Goal: Book appointment/travel/reservation

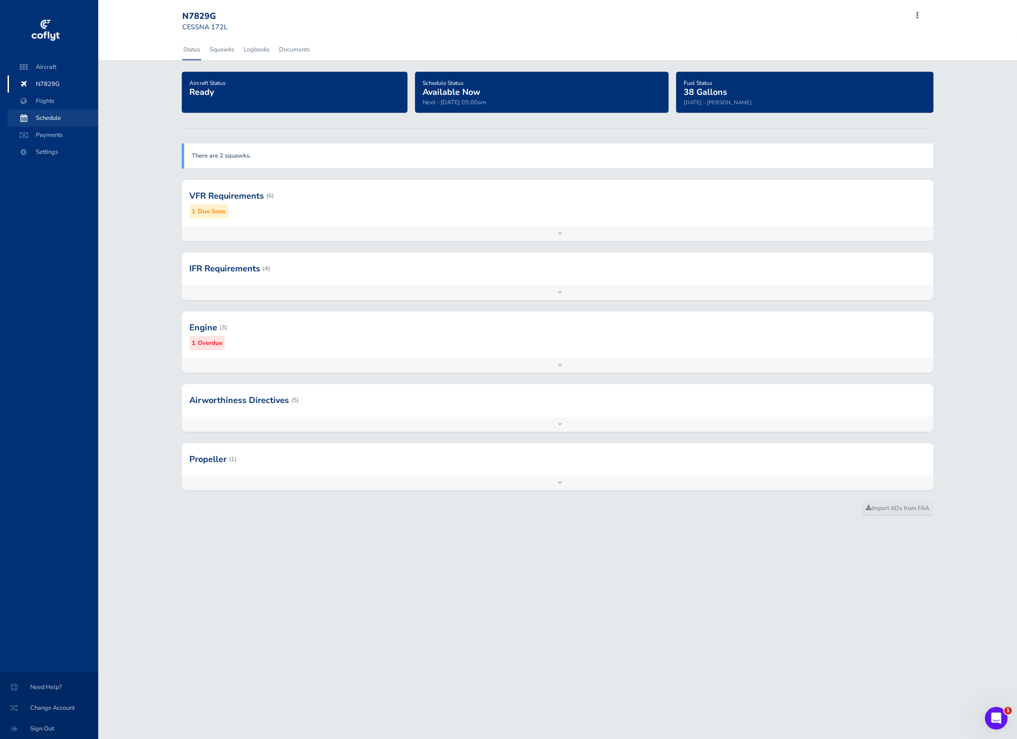
click at [43, 118] on span "Schedule" at bounding box center [53, 118] width 72 height 17
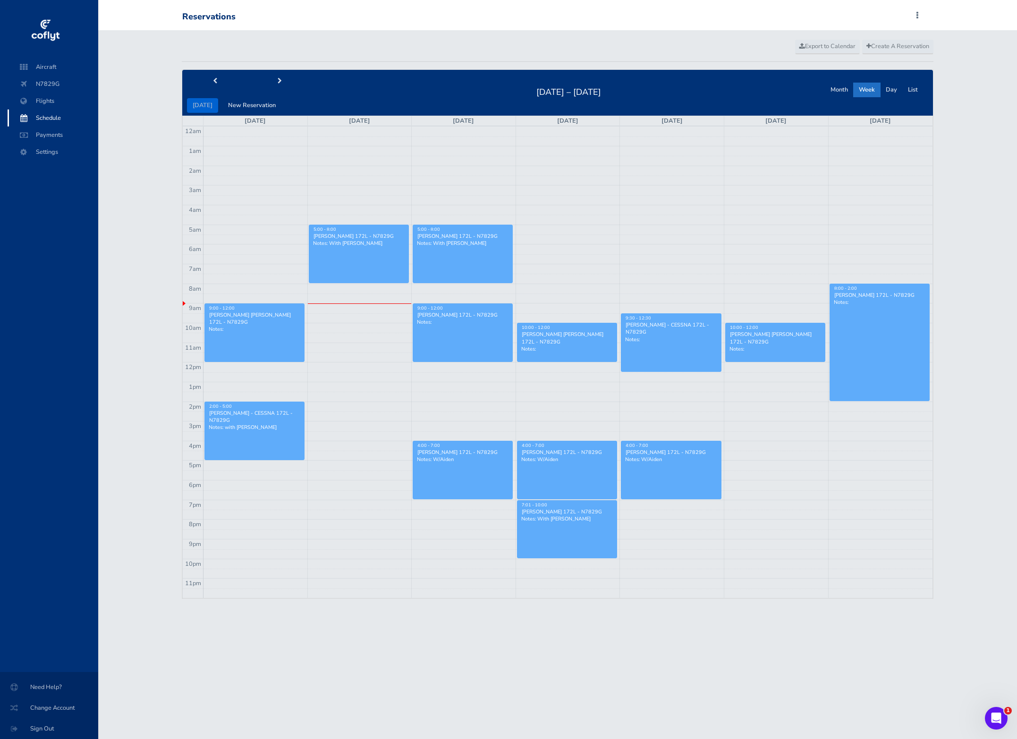
click at [851, 409] on td at bounding box center [567, 407] width 729 height 10
click at [246, 100] on button "New Reservation" at bounding box center [251, 105] width 59 height 15
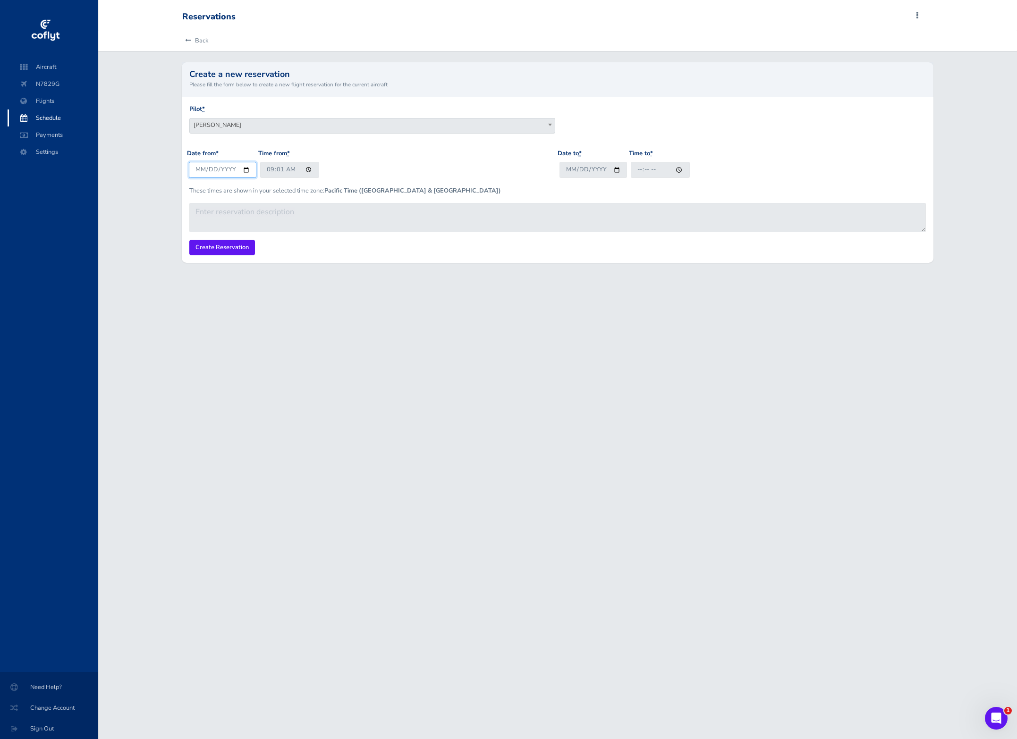
click at [230, 170] on input "[DATE]" at bounding box center [223, 170] width 68 height 16
click at [244, 170] on input "[DATE]" at bounding box center [223, 170] width 68 height 16
type input "[DATE]"
click at [271, 170] on input "09:01" at bounding box center [289, 170] width 59 height 16
click at [280, 170] on input "14:00" at bounding box center [289, 170] width 59 height 16
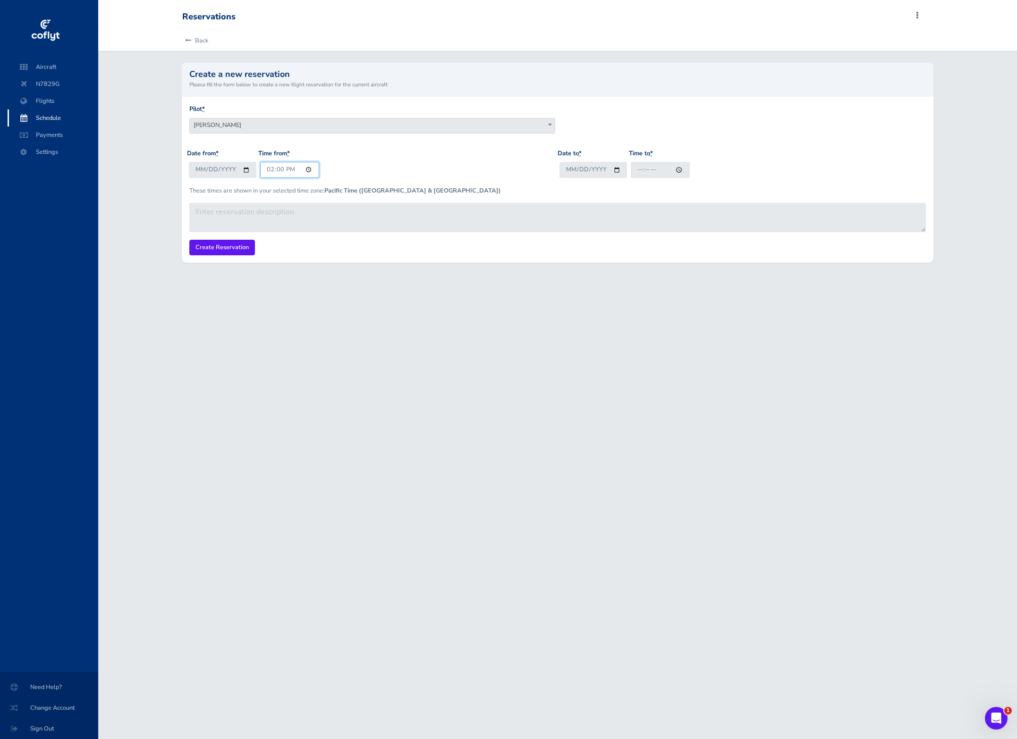
type input "14:01"
click at [404, 152] on div "Date from * 2025-08-30 Time from * 14:01" at bounding box center [372, 167] width 371 height 37
click at [615, 170] on input "Date to *" at bounding box center [594, 170] width 68 height 16
type input "2025-08-30"
click at [638, 170] on input "Time to *" at bounding box center [660, 170] width 59 height 16
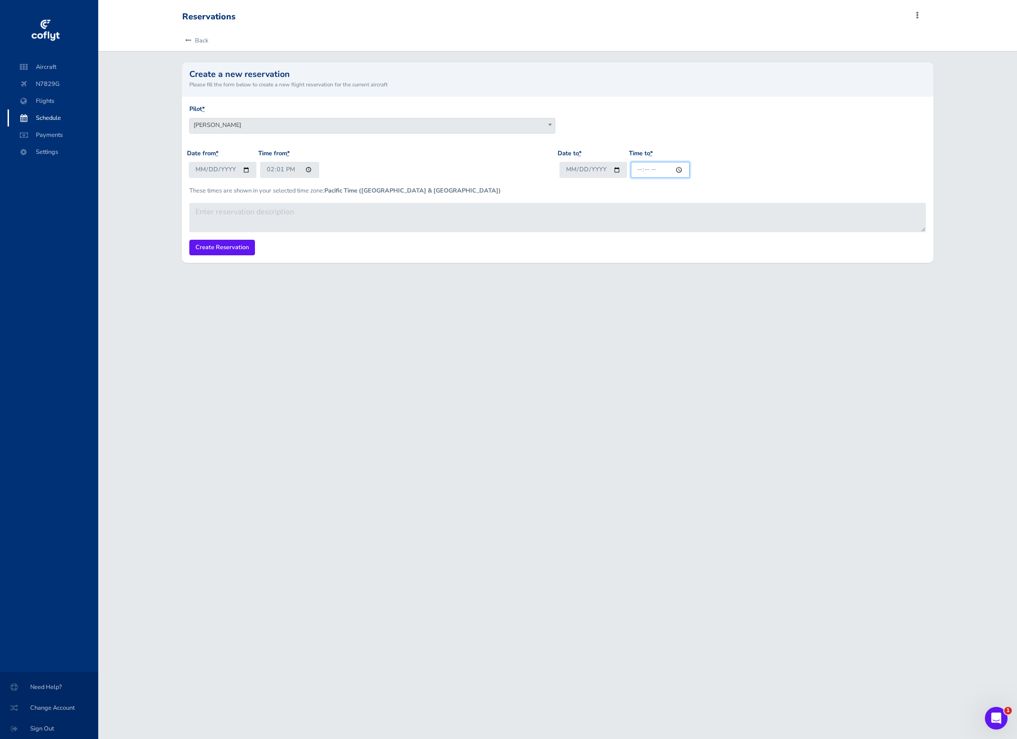
type input "17:00"
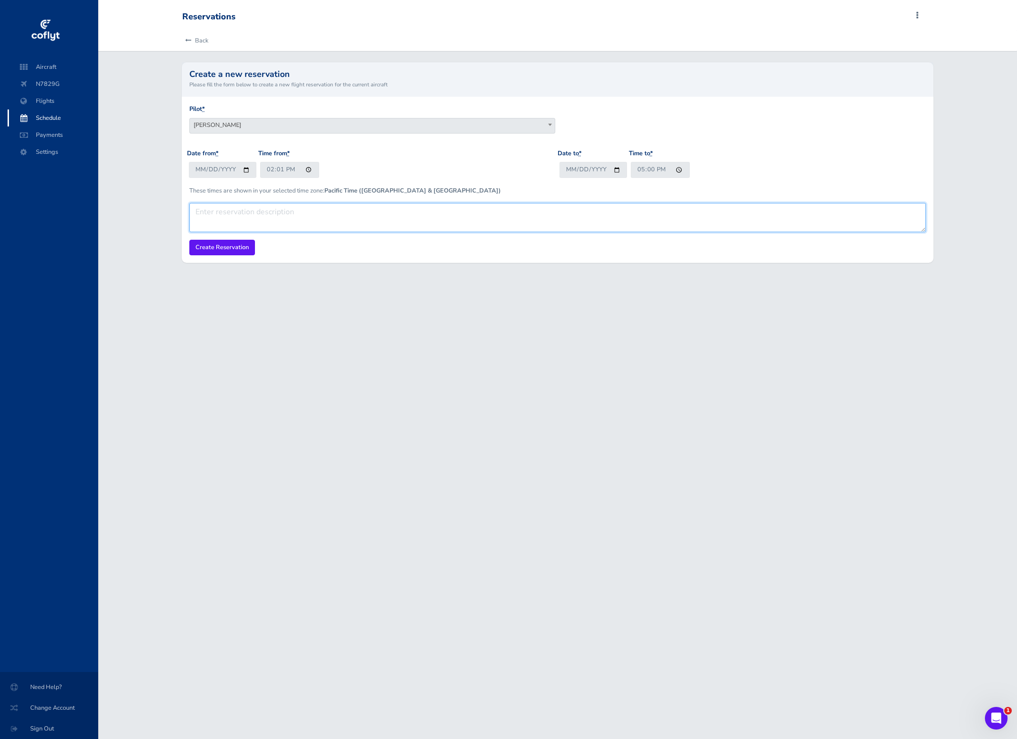
click at [305, 215] on textarea at bounding box center [557, 217] width 737 height 29
type textarea "S"
click at [349, 220] on textarea "Sudent solo x-country" at bounding box center [557, 217] width 737 height 29
type textarea "Sudent solo x-country"
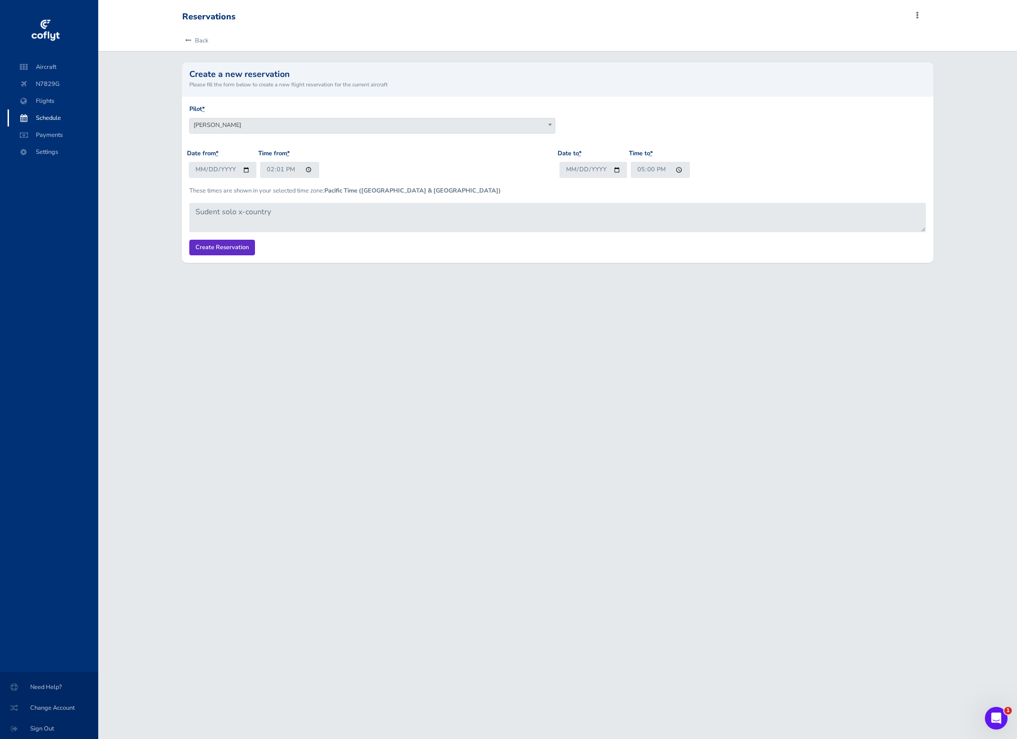
click at [219, 248] on input "Create Reservation" at bounding box center [222, 248] width 66 height 16
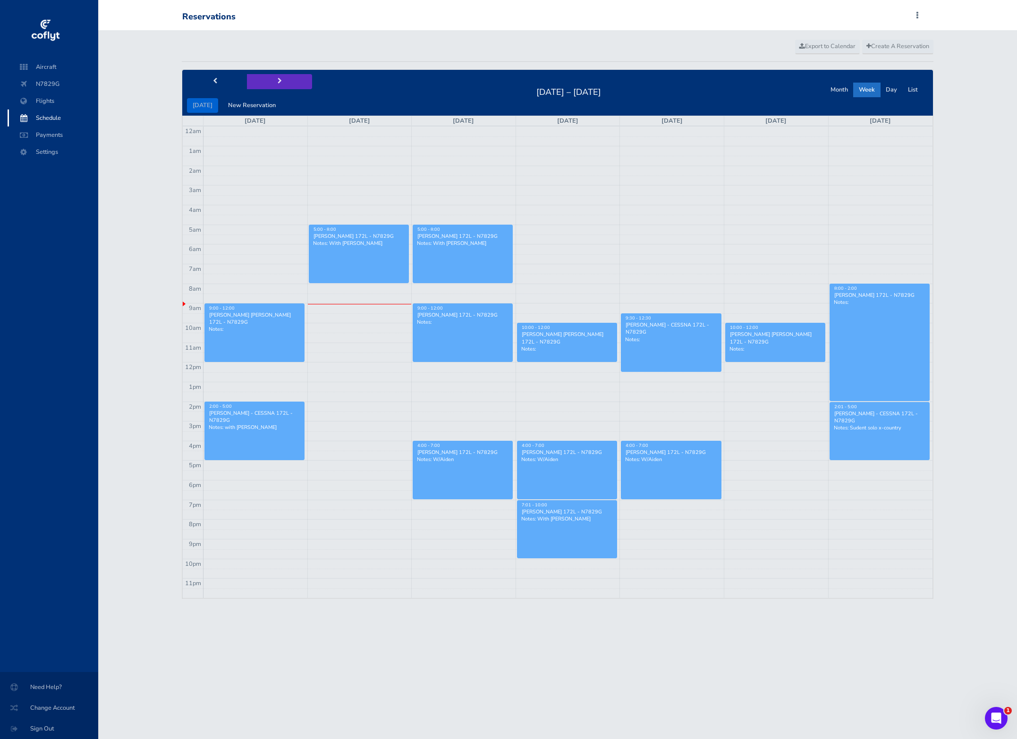
click at [270, 76] on button "next" at bounding box center [279, 81] width 65 height 15
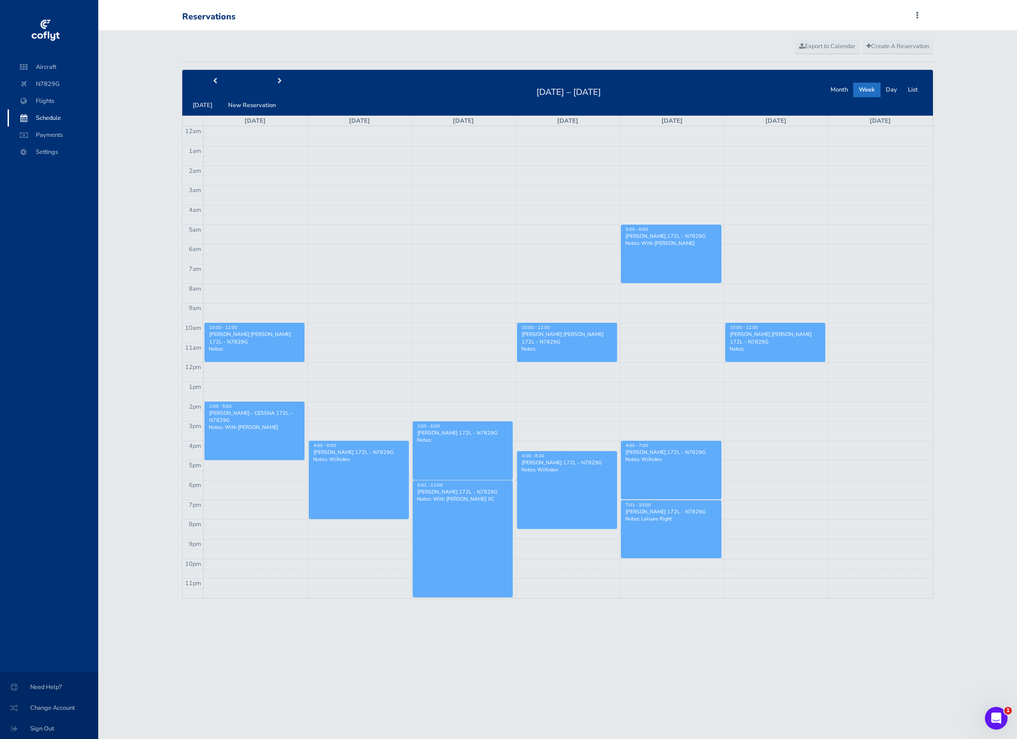
click at [233, 429] on p "Notes: With Ryan" at bounding box center [255, 427] width 92 height 7
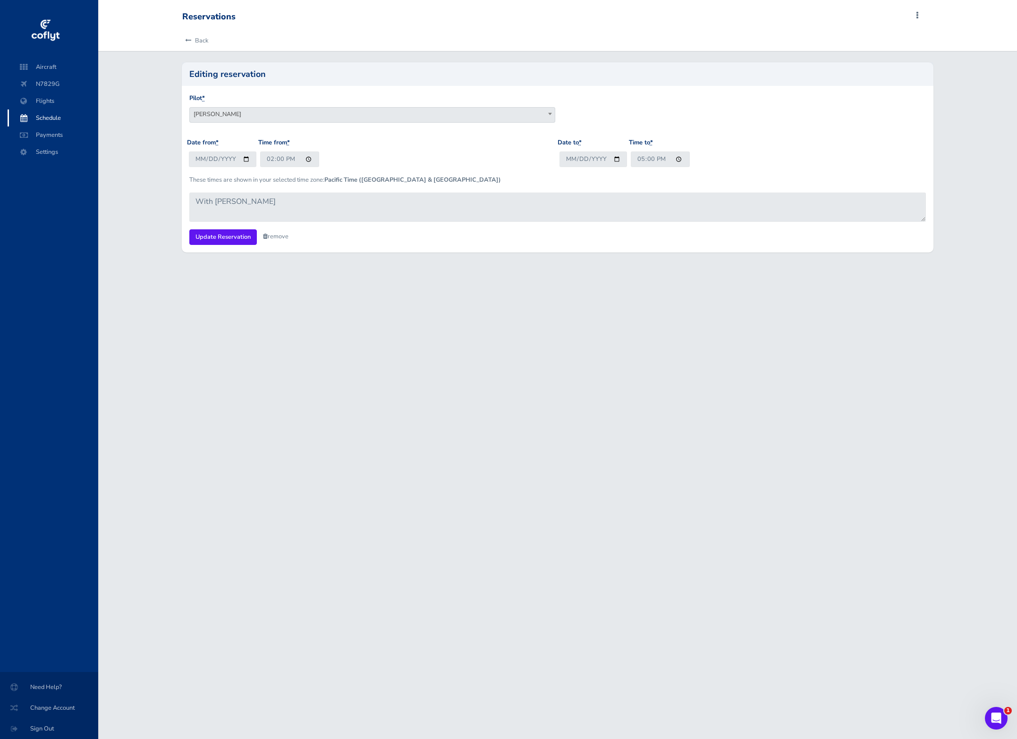
click at [278, 232] on link "remove" at bounding box center [275, 236] width 25 height 8
click at [283, 242] on link "Are you sure?" at bounding box center [286, 237] width 46 height 14
